Goal: Information Seeking & Learning: Find specific fact

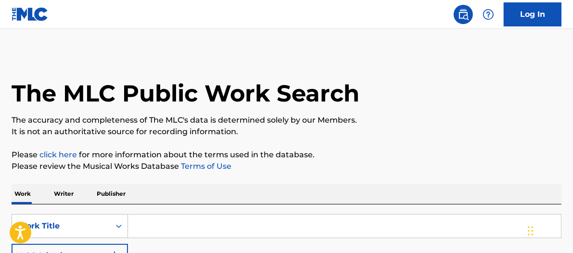
click at [161, 240] on div "SearchWithCriteriaebeba1dd-3f50-4cb4-9cba-db40eebdf6ba Work Title Add Criteria" at bounding box center [287, 241] width 550 height 54
drag, startPoint x: 272, startPoint y: 213, endPoint x: 269, endPoint y: 218, distance: 5.8
click at [271, 216] on div "SearchWithCriteriaebeba1dd-3f50-4cb4-9cba-db40eebdf6ba Work Title Add Criteria …" at bounding box center [287, 255] width 550 height 102
click at [266, 225] on input "Search Form" at bounding box center [344, 226] width 433 height 23
type input "t"
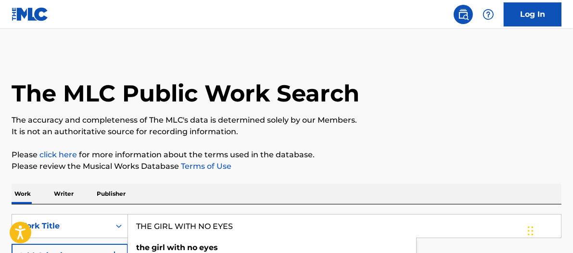
type input "THE GIRL WITH NO EYES"
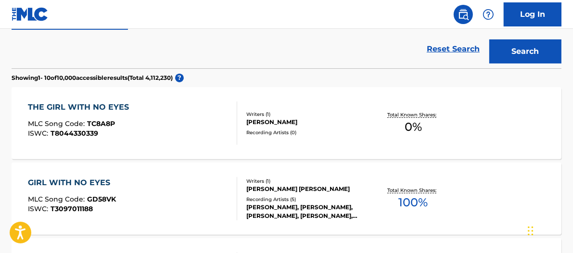
scroll to position [249, 0]
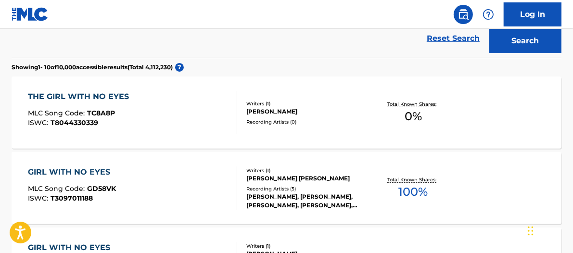
click at [439, 115] on div "Total Known Shares: 0 %" at bounding box center [413, 112] width 91 height 29
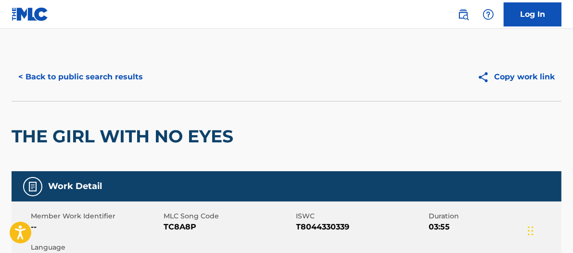
click at [335, 227] on span "T8044330339" at bounding box center [361, 227] width 130 height 12
copy span "T8044330339"
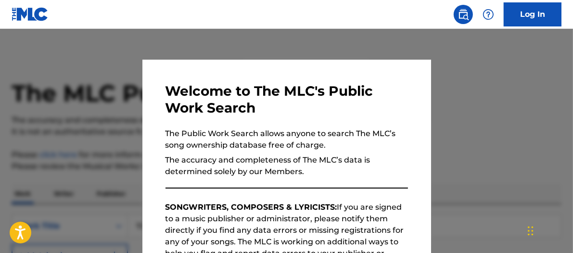
scroll to position [274, 0]
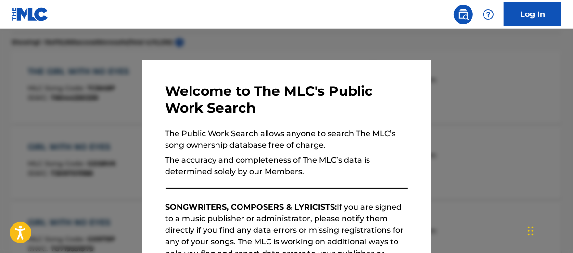
drag, startPoint x: 516, startPoint y: 129, endPoint x: 524, endPoint y: 140, distance: 13.5
click at [516, 130] on div at bounding box center [286, 155] width 573 height 253
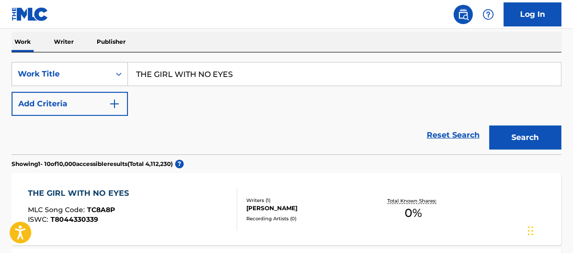
scroll to position [154, 0]
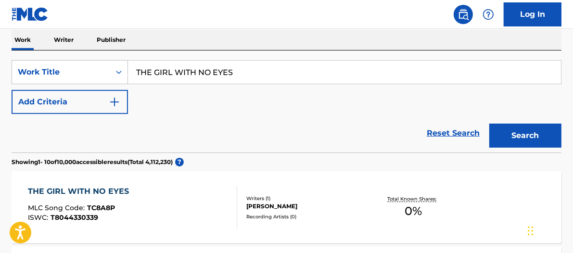
drag, startPoint x: 104, startPoint y: 46, endPoint x: 92, endPoint y: 40, distance: 13.3
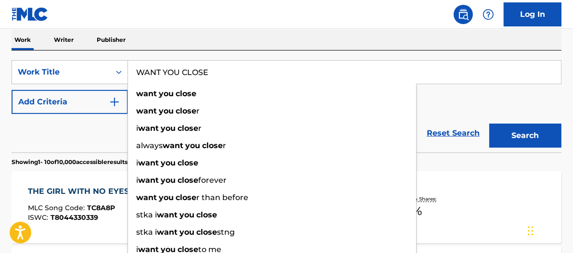
type input "WANT YOU CLOSE"
click at [121, 103] on button "Add Criteria" at bounding box center [70, 102] width 116 height 24
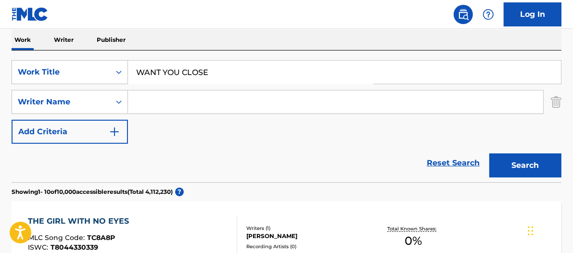
click at [173, 104] on input "Search Form" at bounding box center [335, 101] width 415 height 23
type input "MARC"
click at [489, 153] on button "Search" at bounding box center [525, 165] width 72 height 24
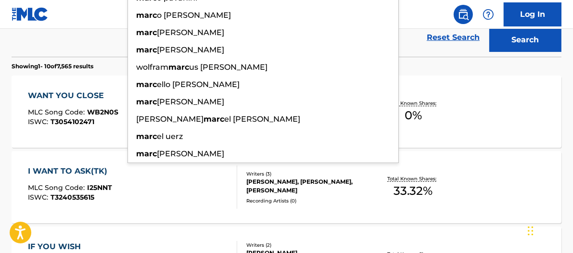
scroll to position [281, 0]
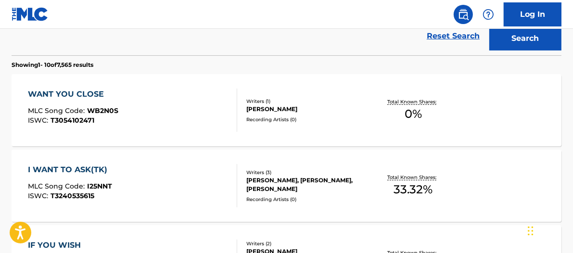
click at [500, 114] on div "WANT YOU CLOSE MLC Song Code : WB2N0S ISWC : T3054102471 Writers ( 1 ) MARC GRU…" at bounding box center [287, 110] width 550 height 72
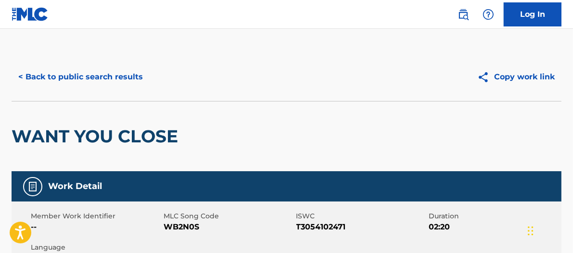
click at [329, 227] on span "T3054102471" at bounding box center [361, 227] width 130 height 12
copy span "T3054102471"
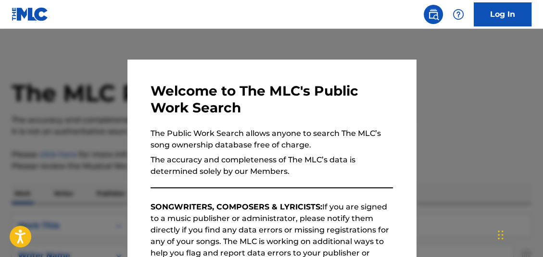
scroll to position [336, 0]
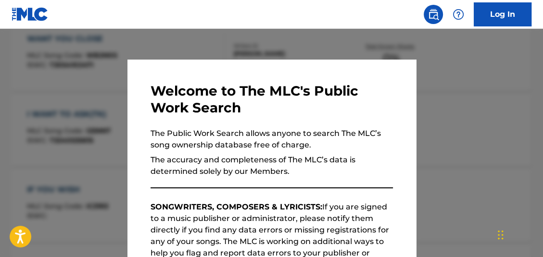
drag, startPoint x: 449, startPoint y: 91, endPoint x: 442, endPoint y: 108, distance: 18.8
click at [451, 91] on div at bounding box center [271, 157] width 543 height 257
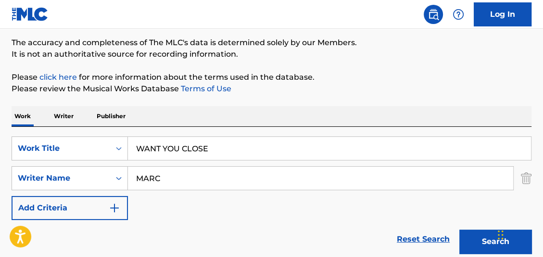
scroll to position [101, 0]
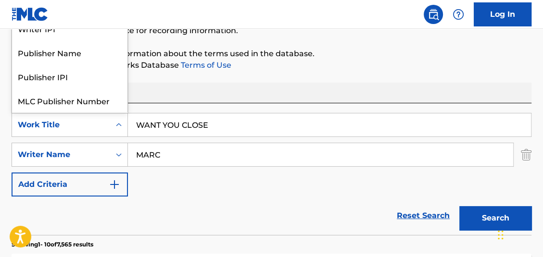
click at [79, 128] on div "Work Title" at bounding box center [61, 125] width 87 height 12
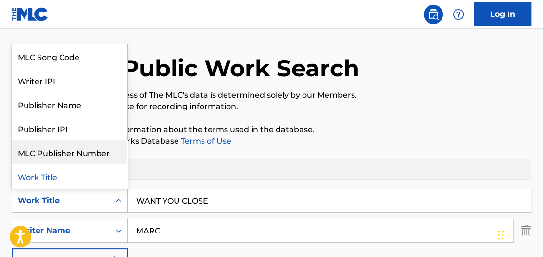
scroll to position [81, 0]
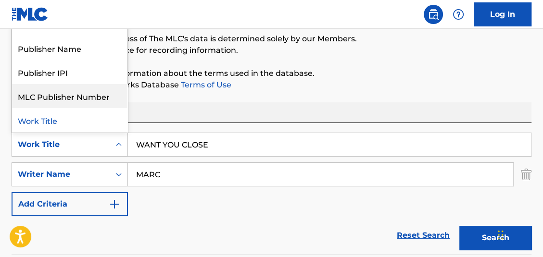
click at [95, 157] on div "SearchWithCriteriaebeba1dd-3f50-4cb4-9cba-db40eebdf6ba 7 results available. Use…" at bounding box center [272, 175] width 520 height 84
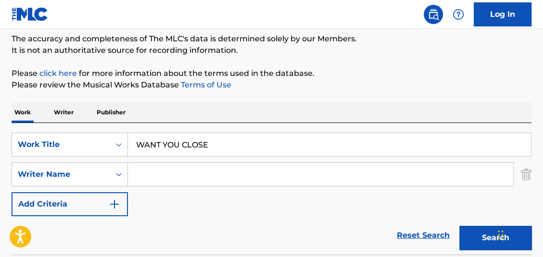
drag, startPoint x: 269, startPoint y: 145, endPoint x: 60, endPoint y: 117, distance: 210.7
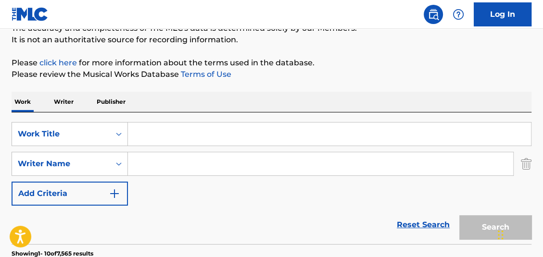
scroll to position [94, 0]
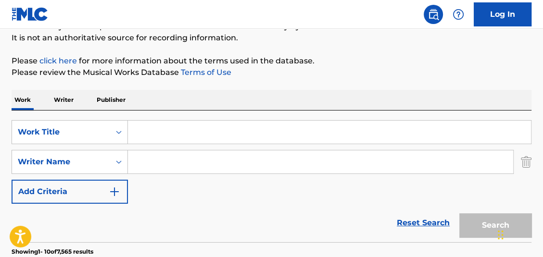
click at [59, 96] on p "Writer" at bounding box center [63, 100] width 25 height 20
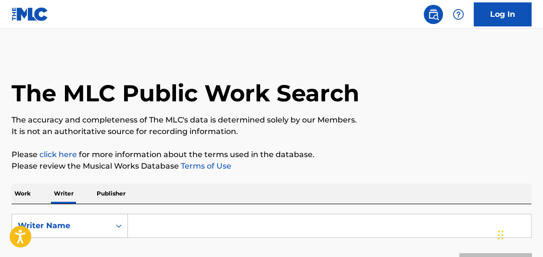
click at [188, 221] on input "Search Form" at bounding box center [329, 226] width 403 height 23
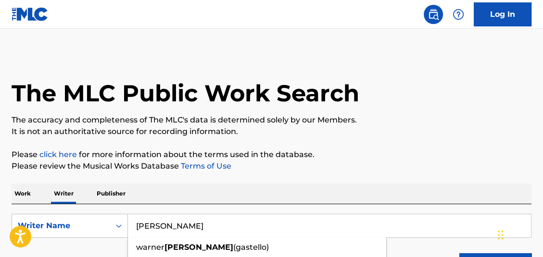
type input "ALVAREZ GASTELO"
drag, startPoint x: 542, startPoint y: 47, endPoint x: 545, endPoint y: 63, distance: 16.1
click at [543, 63] on html "Accessibility Screen-Reader Guide, Feedback, and Issue Reporting | New window C…" at bounding box center [271, 128] width 543 height 257
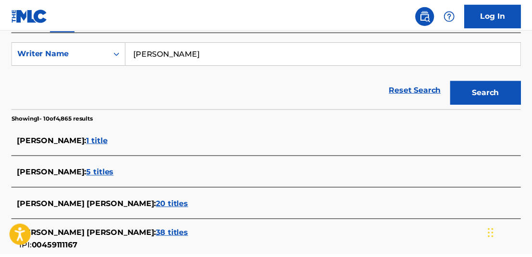
scroll to position [194, 0]
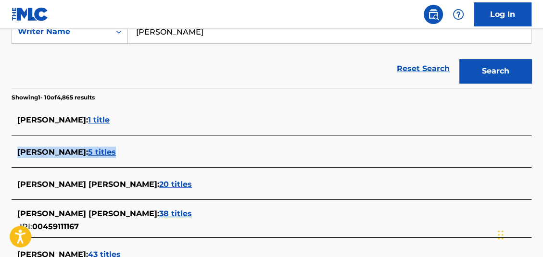
drag, startPoint x: 544, startPoint y: 140, endPoint x: 543, endPoint y: 156, distance: 15.9
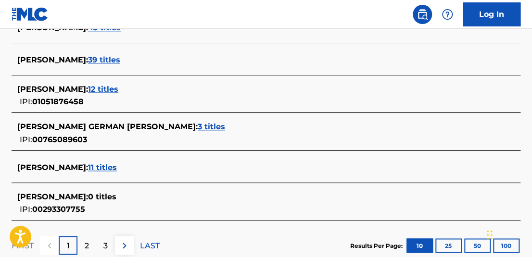
scroll to position [423, 0]
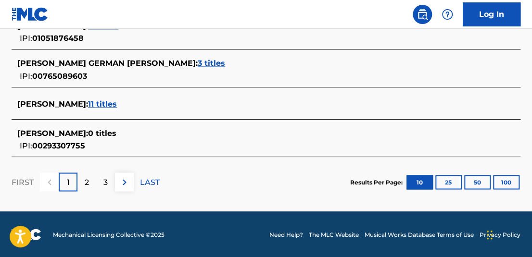
click at [504, 180] on button "100" at bounding box center [506, 182] width 26 height 14
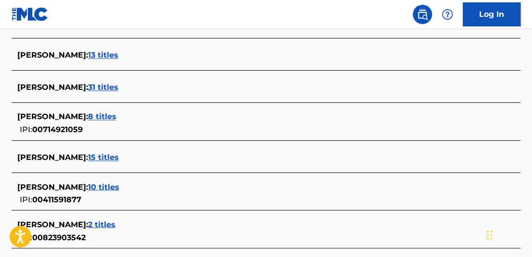
scroll to position [3107, 0]
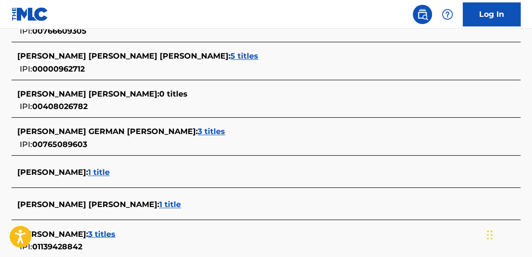
click at [198, 129] on span "3 titles" at bounding box center [211, 131] width 27 height 9
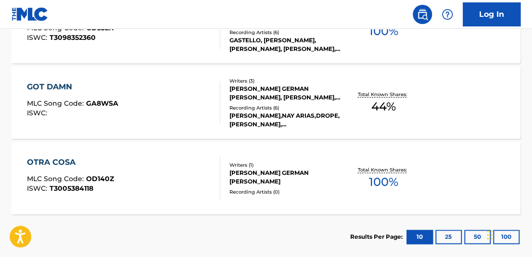
scroll to position [387, 0]
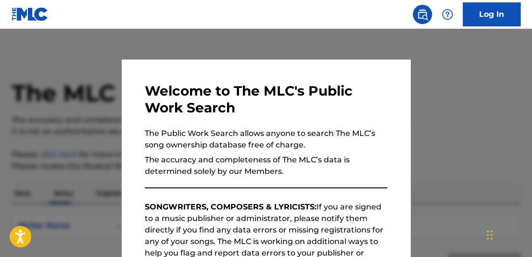
click at [523, 140] on div at bounding box center [266, 157] width 532 height 257
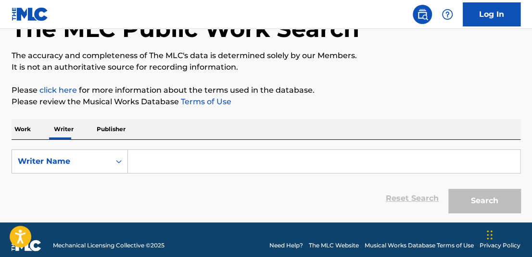
scroll to position [76, 0]
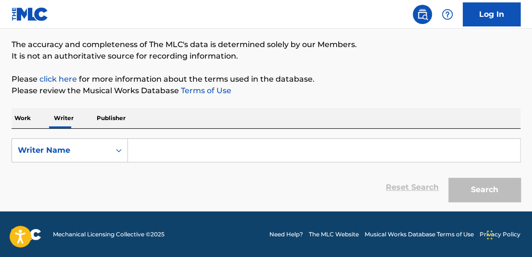
click at [196, 152] on input "Search Form" at bounding box center [324, 150] width 392 height 23
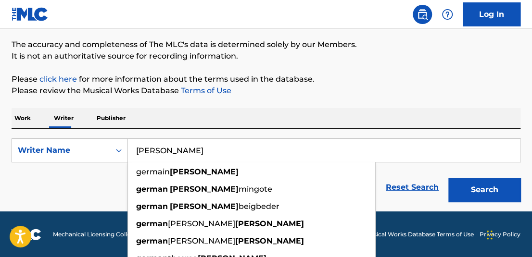
type input "[PERSON_NAME]"
click at [448, 178] on button "Search" at bounding box center [484, 190] width 72 height 24
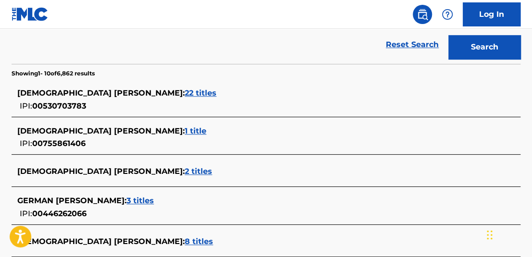
scroll to position [222, 0]
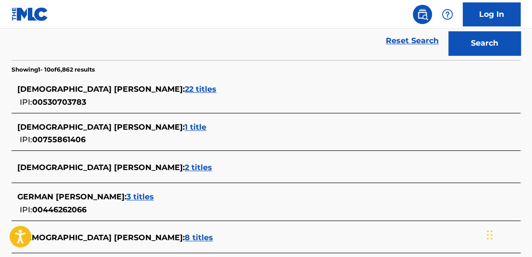
click at [185, 91] on span "22 titles" at bounding box center [201, 89] width 32 height 9
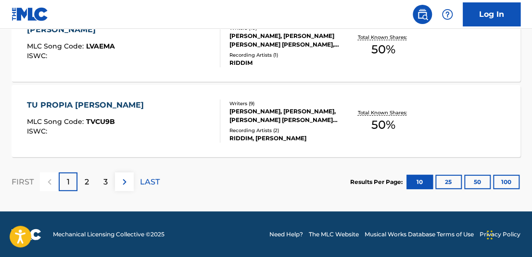
click at [504, 184] on button "100" at bounding box center [506, 182] width 26 height 14
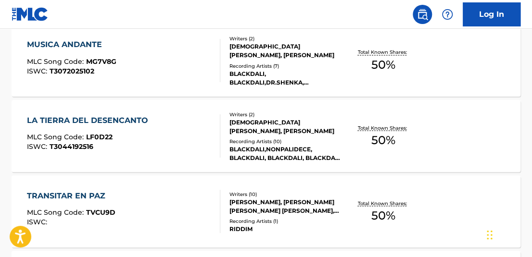
scroll to position [0, 0]
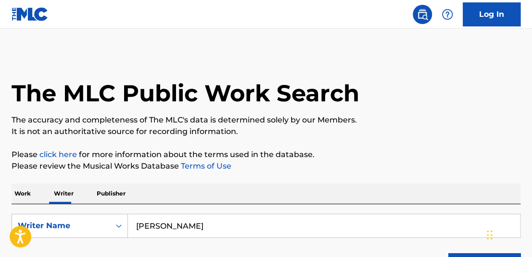
click at [24, 191] on p "Work" at bounding box center [23, 194] width 22 height 20
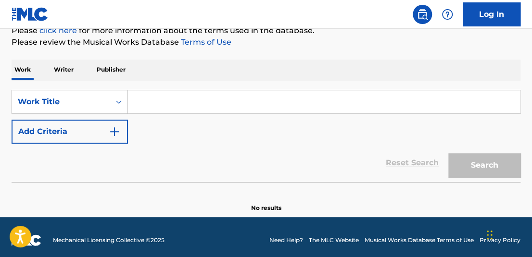
scroll to position [127, 0]
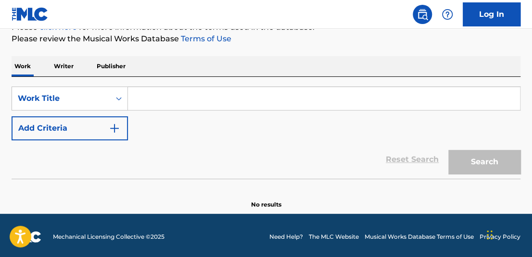
drag, startPoint x: 156, startPoint y: 97, endPoint x: 162, endPoint y: 102, distance: 7.9
click at [157, 96] on input "Search Form" at bounding box center [324, 98] width 392 height 23
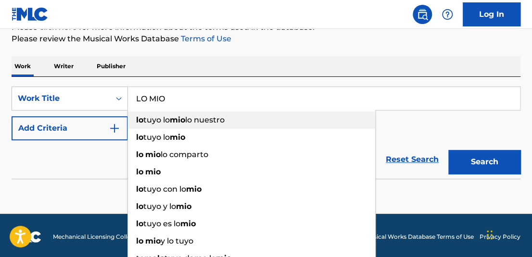
type input "LO MIO"
click at [127, 125] on div "lo tuyo lo mio lo nuestro lo tuyo lo mio lo mio lo comparto lo mio lo tuyo con …" at bounding box center [251, 197] width 248 height 175
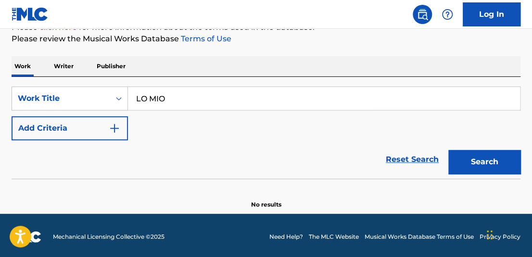
click at [114, 129] on img "Search Form" at bounding box center [115, 129] width 12 height 12
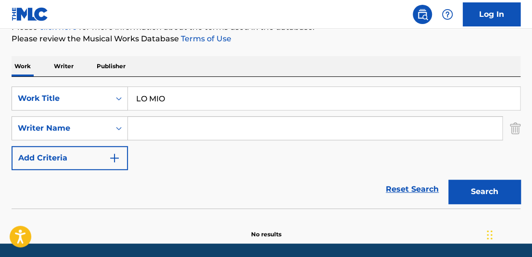
drag, startPoint x: 164, startPoint y: 125, endPoint x: 161, endPoint y: 121, distance: 5.2
click at [163, 123] on input "Search Form" at bounding box center [315, 128] width 374 height 23
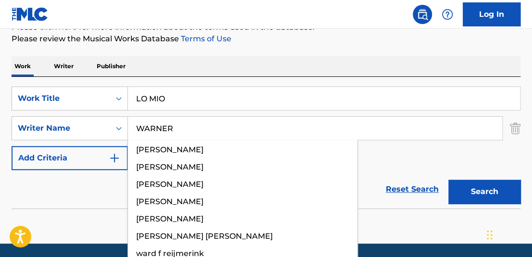
type input "WARNER"
click at [448, 180] on button "Search" at bounding box center [484, 192] width 72 height 24
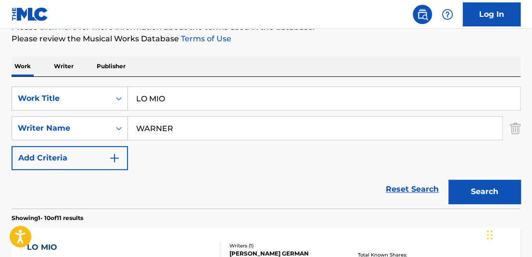
drag, startPoint x: 531, startPoint y: 80, endPoint x: 535, endPoint y: 91, distance: 11.7
click at [532, 91] on html "Accessibility Screen-Reader Guide, Feedback, and Issue Reporting | New window L…" at bounding box center [266, 1] width 532 height 257
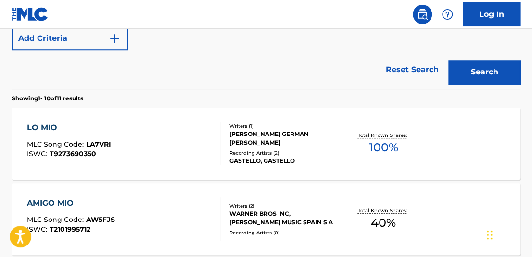
scroll to position [256, 0]
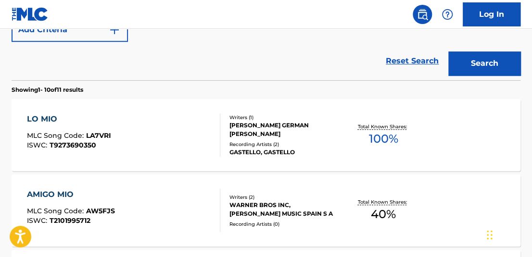
click at [383, 134] on span "100 %" at bounding box center [383, 138] width 29 height 17
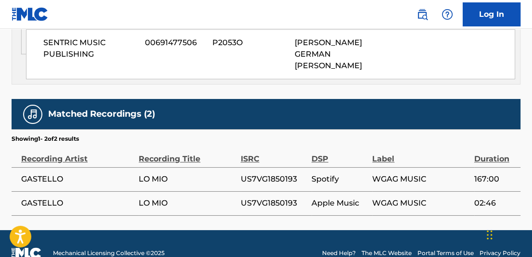
scroll to position [566, 0]
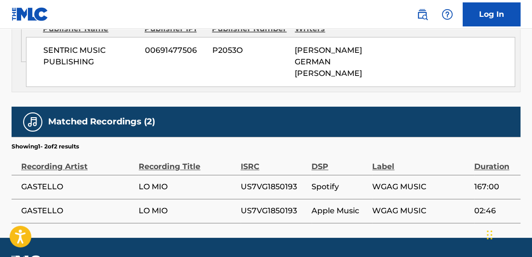
click at [272, 181] on span "US7VG1850193" at bounding box center [274, 187] width 66 height 12
copy span "US7VG1850193"
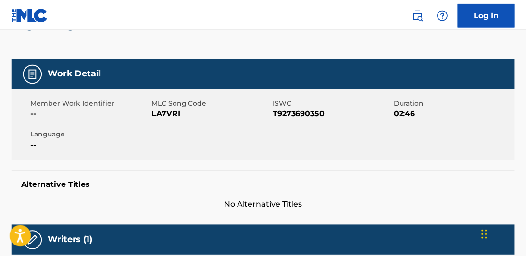
scroll to position [64, 0]
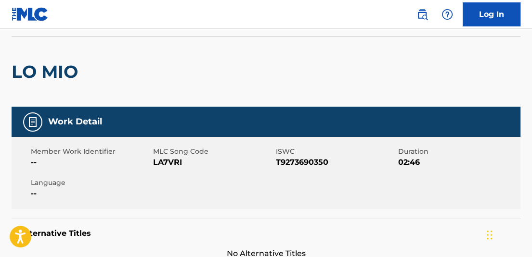
click at [302, 165] on span "T9273690350" at bounding box center [336, 163] width 120 height 12
drag, startPoint x: 302, startPoint y: 165, endPoint x: 288, endPoint y: 165, distance: 14.4
click at [288, 165] on span "T9273690350" at bounding box center [336, 163] width 120 height 12
click at [288, 164] on span "T9273690350" at bounding box center [336, 163] width 120 height 12
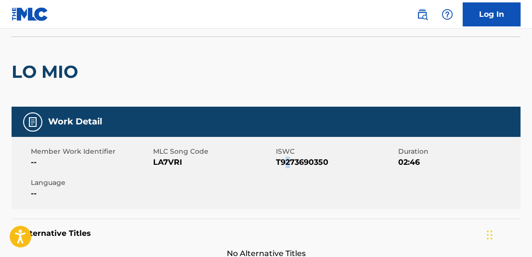
click at [288, 164] on span "T9273690350" at bounding box center [336, 163] width 120 height 12
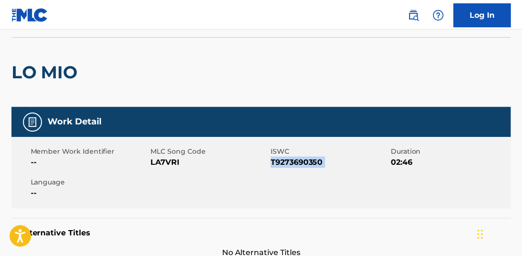
scroll to position [311, 0]
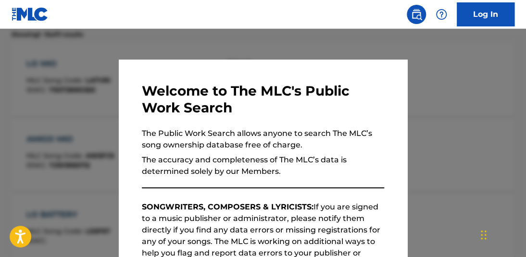
click at [338, 48] on div at bounding box center [263, 157] width 526 height 257
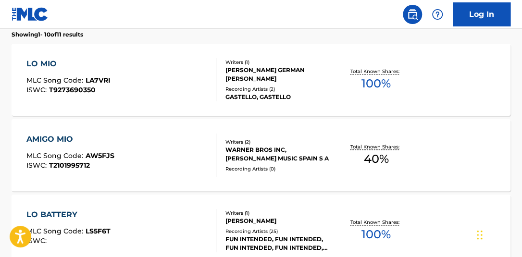
drag, startPoint x: 521, startPoint y: 83, endPoint x: 526, endPoint y: 56, distance: 27.4
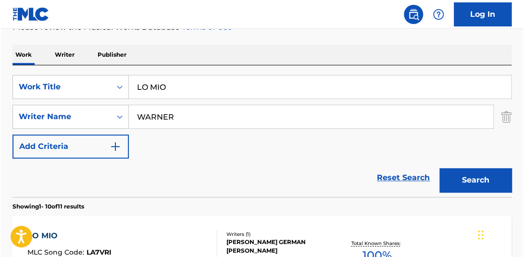
scroll to position [137, 0]
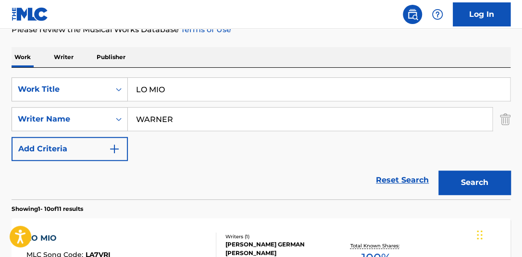
drag, startPoint x: 187, startPoint y: 91, endPoint x: 67, endPoint y: 61, distance: 123.0
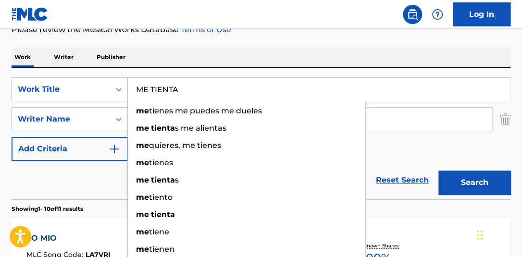
click at [439, 171] on button "Search" at bounding box center [475, 183] width 72 height 24
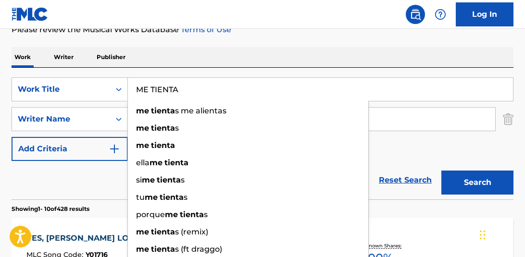
click at [469, 85] on input "ME TIENTA" at bounding box center [320, 89] width 385 height 23
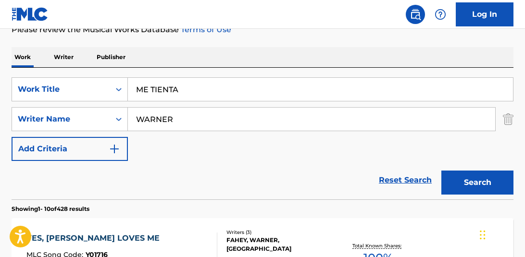
click at [469, 75] on div "SearchWithCriteriab57aad43-6679-420c-9db3-8fb3b002ff99 Work Title ME TIENTA Sea…" at bounding box center [263, 134] width 502 height 132
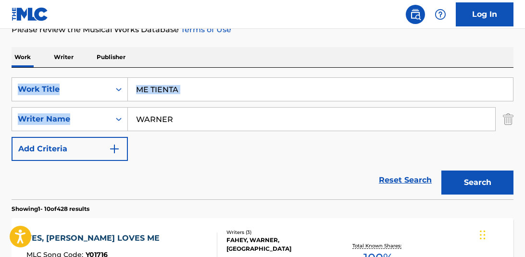
drag, startPoint x: 524, startPoint y: 91, endPoint x: 524, endPoint y: 73, distance: 18.8
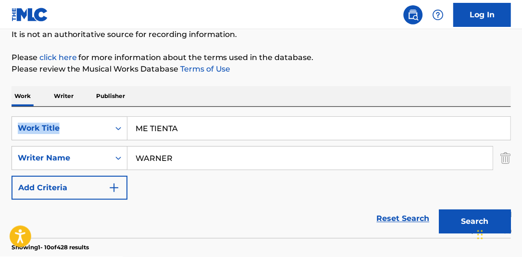
scroll to position [92, 0]
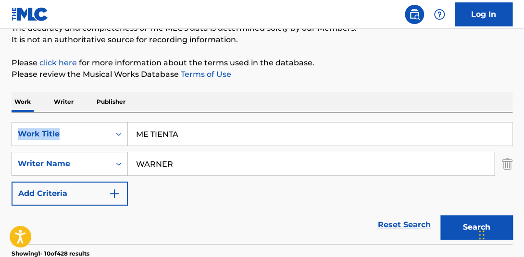
click at [169, 129] on input "ME TIENTA" at bounding box center [320, 134] width 384 height 23
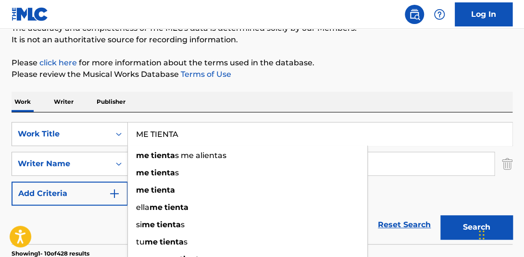
drag, startPoint x: 219, startPoint y: 143, endPoint x: 342, endPoint y: 139, distance: 122.8
click at [321, 144] on input "ME TIENTA" at bounding box center [320, 134] width 384 height 23
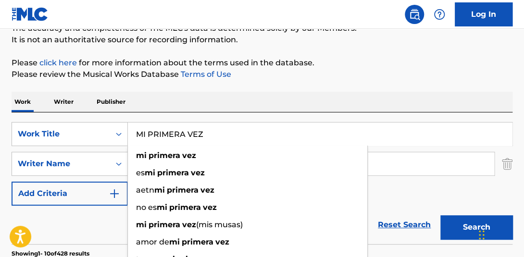
click at [441, 216] on button "Search" at bounding box center [477, 228] width 72 height 24
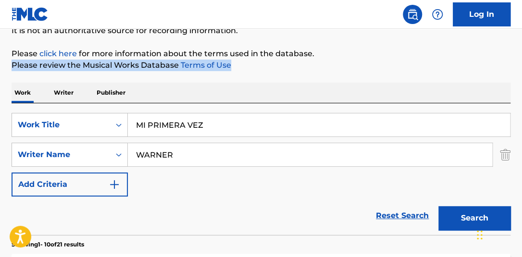
scroll to position [96, 0]
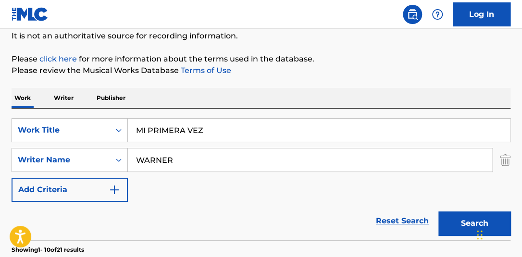
drag, startPoint x: 216, startPoint y: 129, endPoint x: 0, endPoint y: 64, distance: 225.2
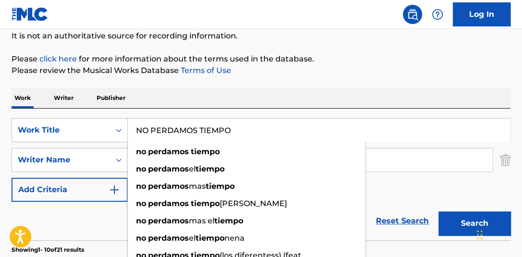
type input "NO PERDAMOS TIEMPO"
click at [439, 212] on button "Search" at bounding box center [475, 224] width 72 height 24
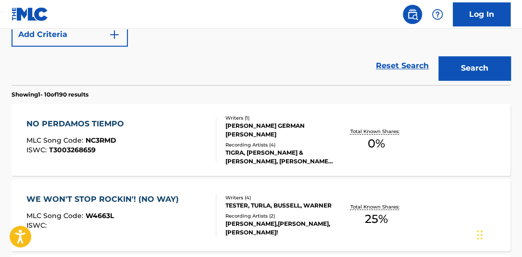
scroll to position [253, 0]
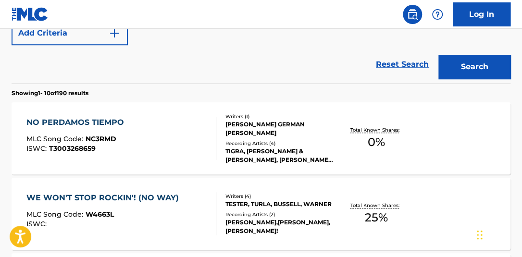
click at [392, 133] on div "Total Known Shares: 0 %" at bounding box center [376, 138] width 83 height 29
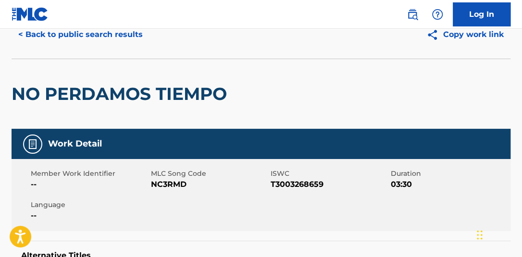
scroll to position [60, 0]
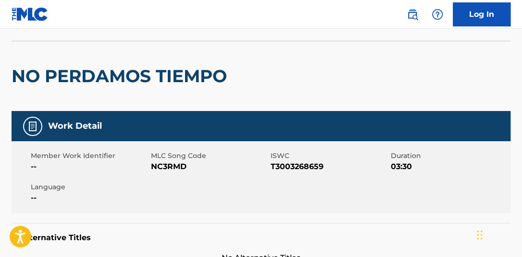
click at [314, 170] on span "T3003268659" at bounding box center [330, 167] width 118 height 12
click at [314, 171] on span "T3003268659" at bounding box center [330, 167] width 118 height 12
copy span "T3003268659"
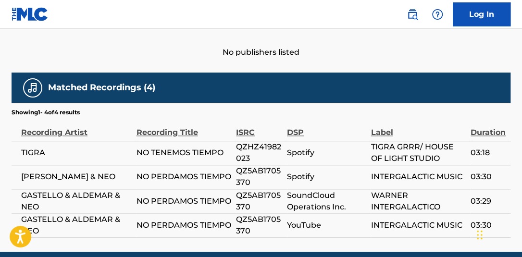
scroll to position [465, 0]
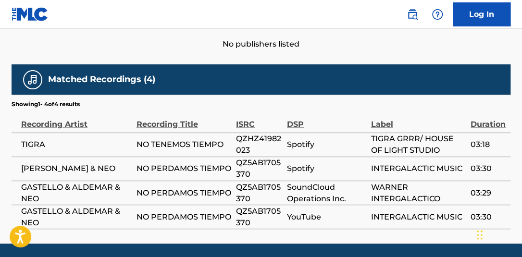
click at [252, 161] on span "QZ5AB1705370" at bounding box center [259, 168] width 46 height 23
copy span "QZ5AB1705370"
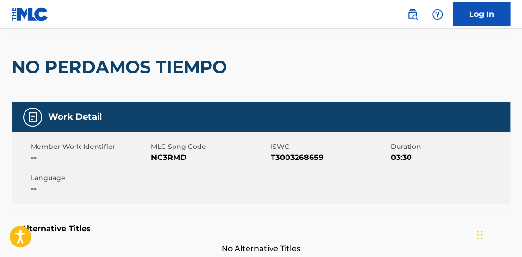
scroll to position [0, 0]
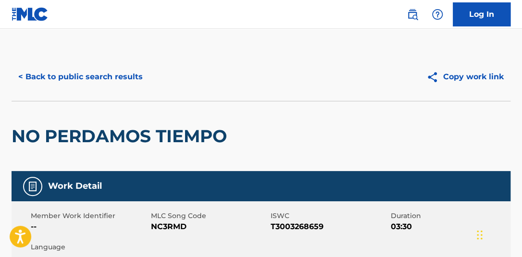
scroll to position [308, 0]
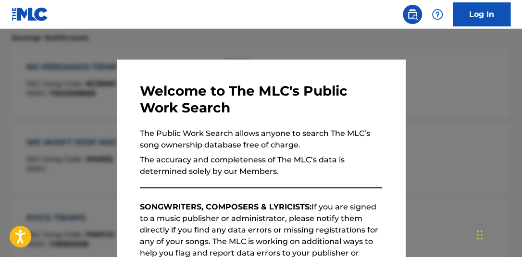
click at [250, 46] on div at bounding box center [261, 157] width 522 height 257
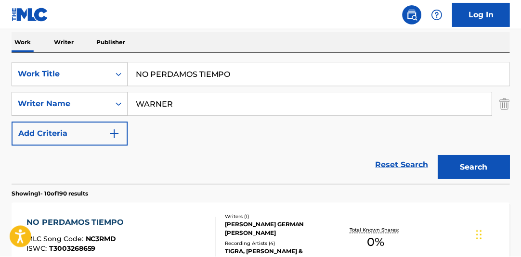
scroll to position [150, 0]
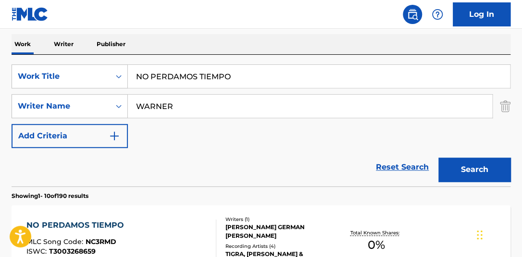
click at [145, 55] on div "SearchWithCriteriab57aad43-6679-420c-9db3-8fb3b002ff99 Work Title NO PERDAMOS T…" at bounding box center [261, 121] width 499 height 132
click at [439, 158] on button "Search" at bounding box center [475, 170] width 72 height 24
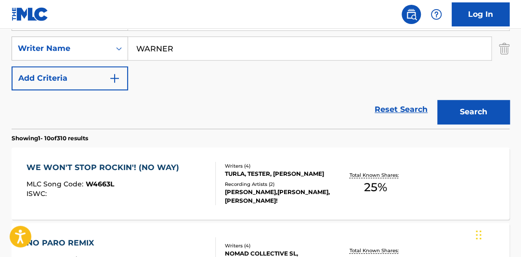
scroll to position [194, 0]
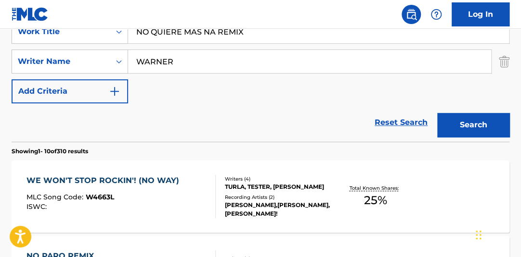
drag, startPoint x: 213, startPoint y: 32, endPoint x: 305, endPoint y: 49, distance: 94.4
click at [304, 48] on div "SearchWithCriteriab57aad43-6679-420c-9db3-8fb3b002ff99 Work Title NO QUIERE MAS…" at bounding box center [260, 62] width 497 height 84
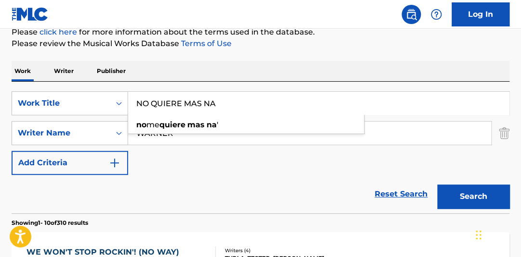
scroll to position [142, 0]
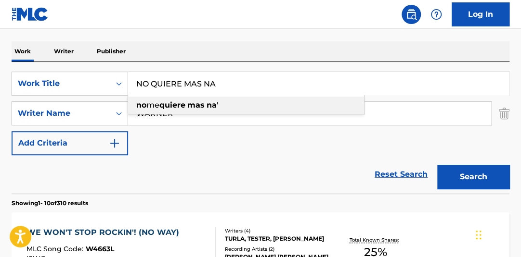
click at [247, 104] on div "no me quiere mas na '" at bounding box center [246, 105] width 236 height 17
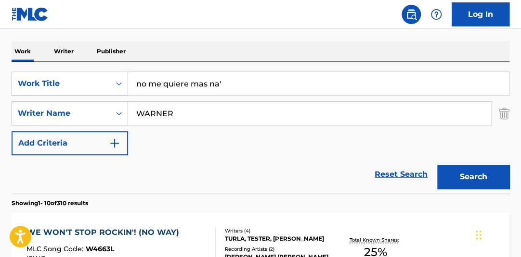
click at [489, 175] on button "Search" at bounding box center [473, 177] width 72 height 24
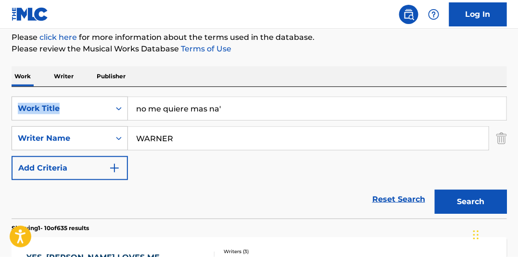
scroll to position [96, 0]
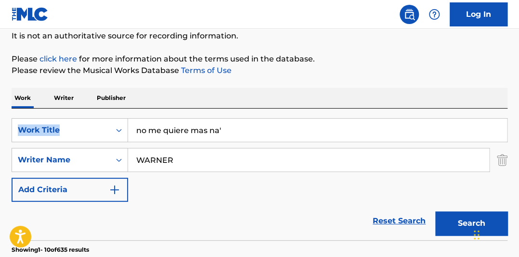
click at [218, 120] on input "no me quiere mas na'" at bounding box center [317, 130] width 379 height 23
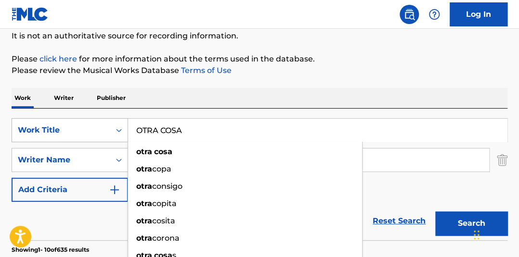
click at [435, 212] on button "Search" at bounding box center [471, 224] width 72 height 24
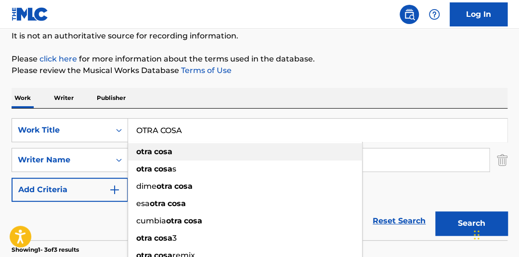
click at [201, 155] on div "otra cosa" at bounding box center [245, 151] width 234 height 17
type input "otra cosa"
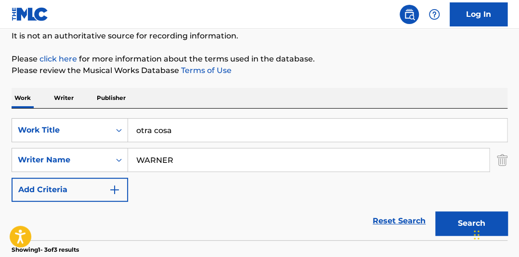
click at [457, 222] on button "Search" at bounding box center [471, 224] width 72 height 24
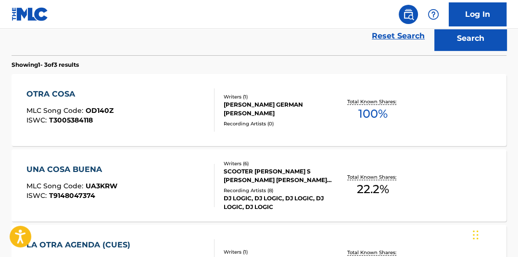
scroll to position [281, 0]
click at [371, 117] on span "100 %" at bounding box center [372, 113] width 29 height 17
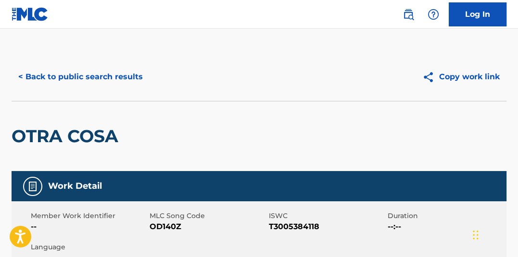
click at [298, 227] on span "T3005384118" at bounding box center [327, 227] width 116 height 12
copy span "T3005384118"
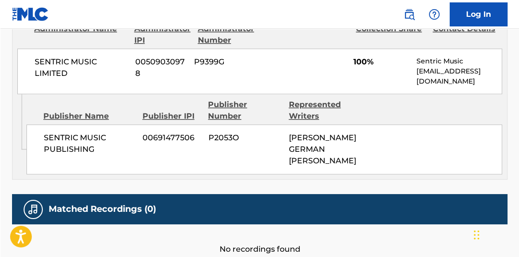
scroll to position [479, 0]
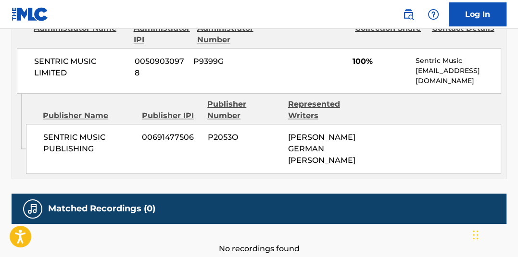
drag, startPoint x: 470, startPoint y: 107, endPoint x: 446, endPoint y: 91, distance: 28.0
click at [470, 104] on div "Publisher Name Publisher IPI Publisher Number Represented Writers" at bounding box center [263, 110] width 475 height 23
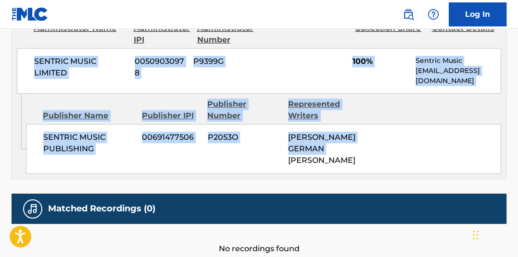
drag, startPoint x: 521, startPoint y: 145, endPoint x: 519, endPoint y: 40, distance: 104.9
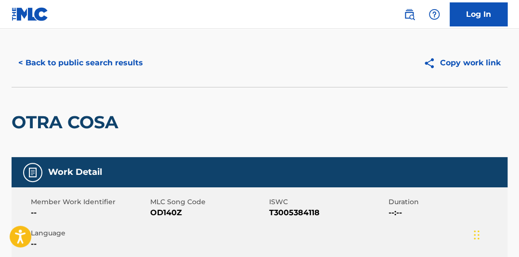
scroll to position [0, 0]
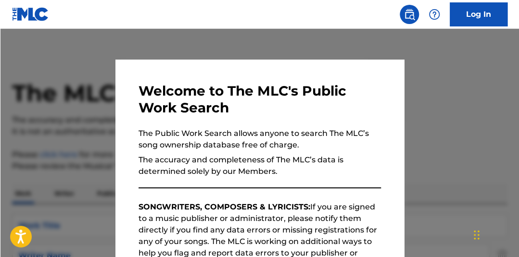
scroll to position [336, 0]
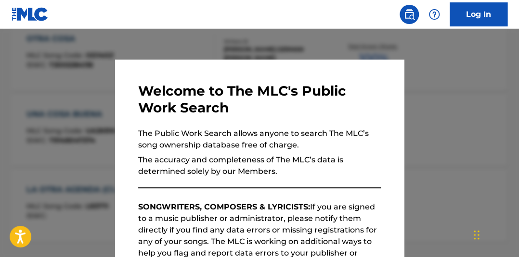
drag, startPoint x: 191, startPoint y: 50, endPoint x: 199, endPoint y: 51, distance: 8.2
click at [192, 50] on div at bounding box center [259, 157] width 519 height 257
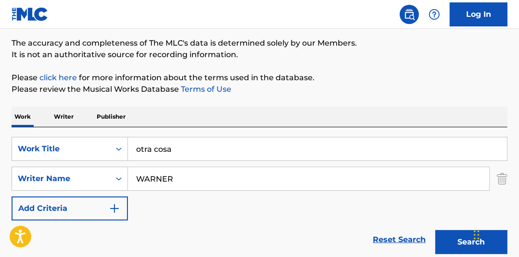
scroll to position [85, 0]
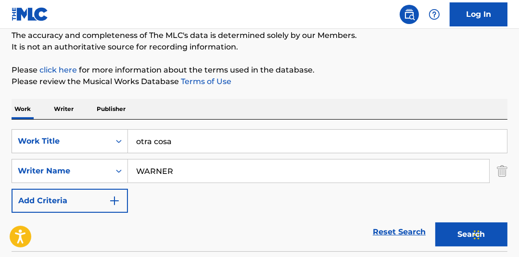
drag, startPoint x: 202, startPoint y: 141, endPoint x: 15, endPoint y: 100, distance: 191.2
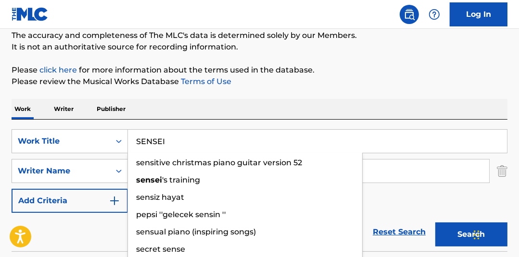
type input "SENSEI"
click at [435, 223] on button "Search" at bounding box center [471, 235] width 72 height 24
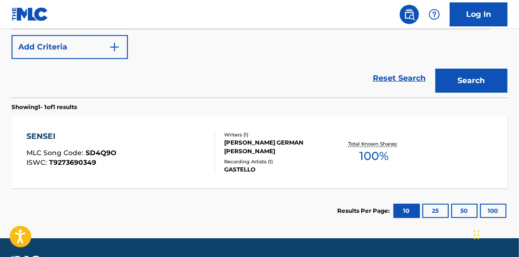
scroll to position [239, 0]
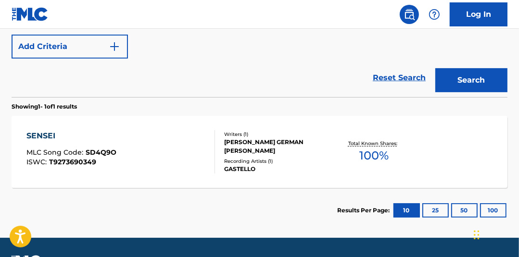
click at [375, 155] on span "100 %" at bounding box center [373, 155] width 29 height 17
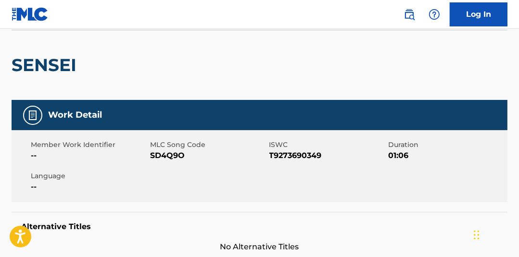
scroll to position [61, 0]
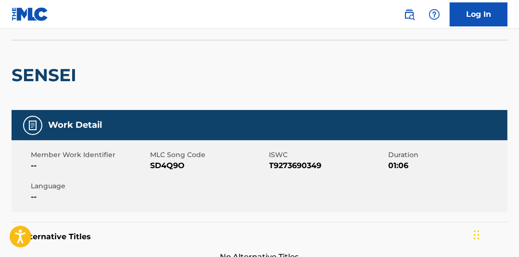
click at [283, 169] on span "T9273690349" at bounding box center [327, 166] width 117 height 12
copy span "T9273690349"
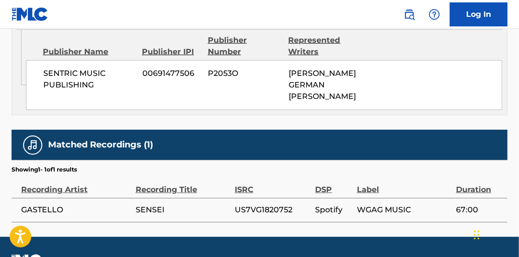
scroll to position [562, 0]
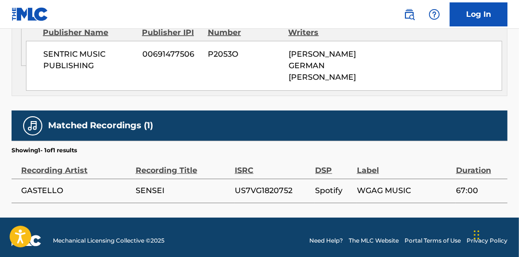
click at [279, 186] on span "US7VG1820752" at bounding box center [273, 191] width 76 height 12
copy span "US7VG1820752"
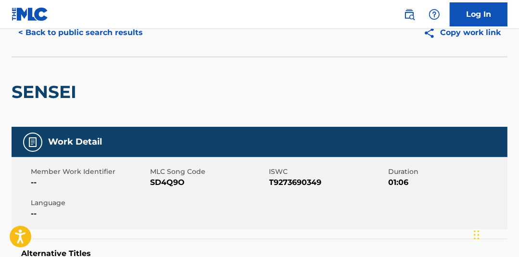
scroll to position [0, 0]
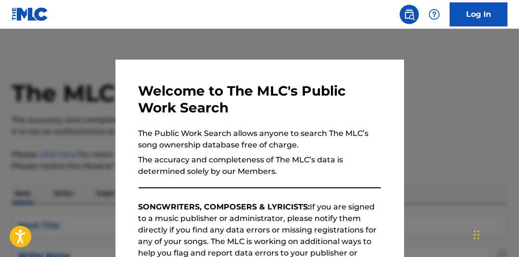
scroll to position [211, 0]
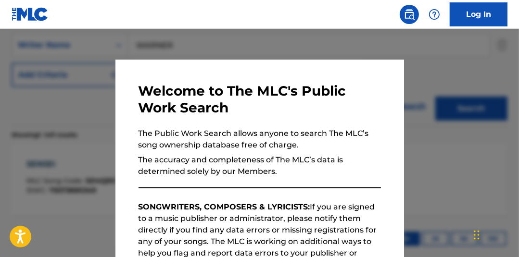
drag, startPoint x: 146, startPoint y: 47, endPoint x: 284, endPoint y: 62, distance: 138.8
click at [148, 47] on div at bounding box center [259, 157] width 519 height 257
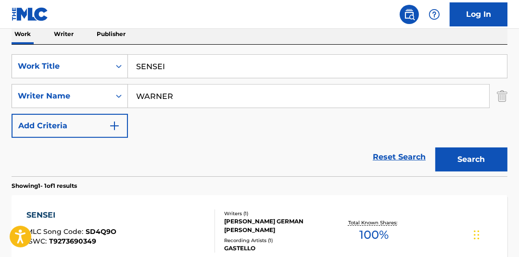
scroll to position [158, 0]
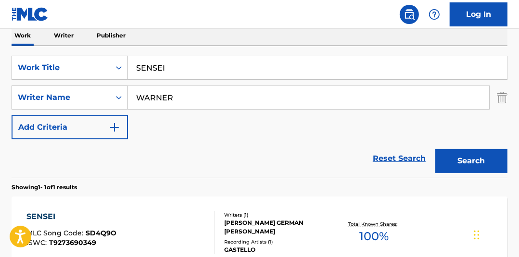
drag, startPoint x: 193, startPoint y: 60, endPoint x: 24, endPoint y: 26, distance: 172.1
click at [24, 26] on div "Log In The MLC Public Work Search The accuracy and completeness of The MLC's da…" at bounding box center [259, 103] width 519 height 523
type input "ME PRIMERA VEZ -"
drag, startPoint x: 226, startPoint y: 98, endPoint x: -62, endPoint y: 26, distance: 296.5
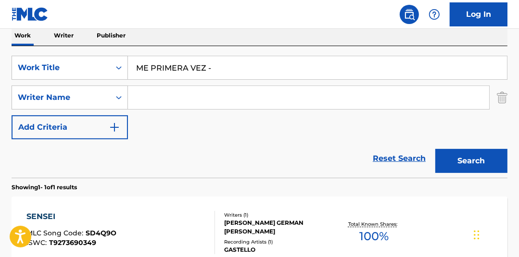
click at [229, 71] on input "ME PRIMERA VEZ -" at bounding box center [317, 67] width 379 height 23
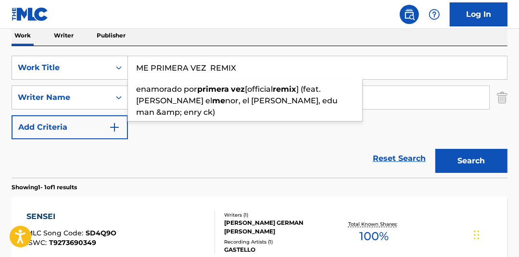
type input "ME PRIMERA VEZ REMIX"
click at [285, 42] on div "Work Writer Publisher" at bounding box center [260, 35] width 496 height 20
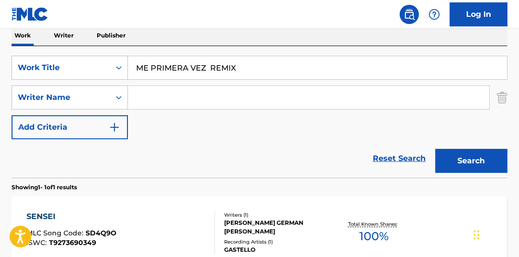
click at [468, 160] on button "Search" at bounding box center [471, 161] width 72 height 24
